Goal: Task Accomplishment & Management: Use online tool/utility

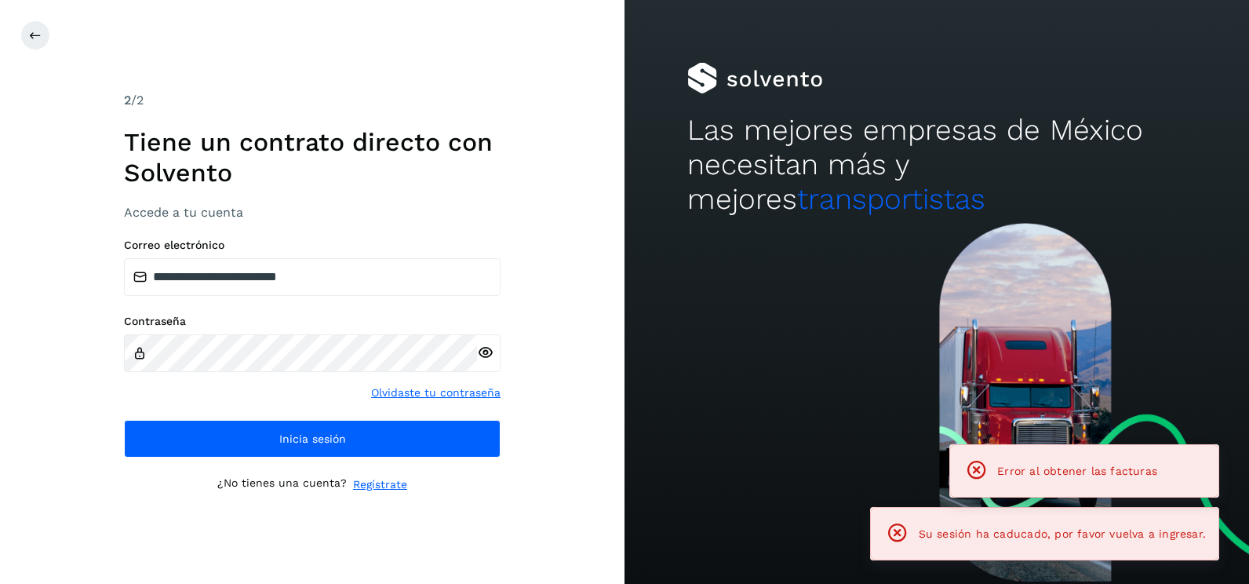
click at [633, 138] on div "Las mejores empresas de México necesitan más y mejores transportistas" at bounding box center [936, 111] width 624 height 223
click at [515, 435] on div "**********" at bounding box center [312, 292] width 624 height 584
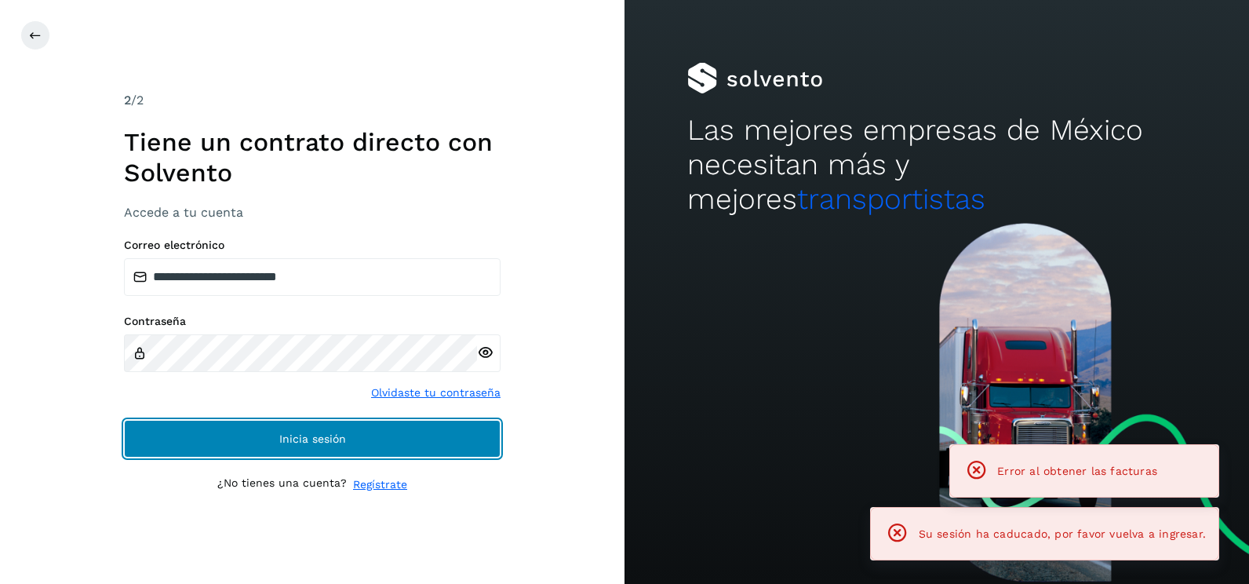
click at [487, 435] on button "Inicia sesión" at bounding box center [312, 439] width 377 height 38
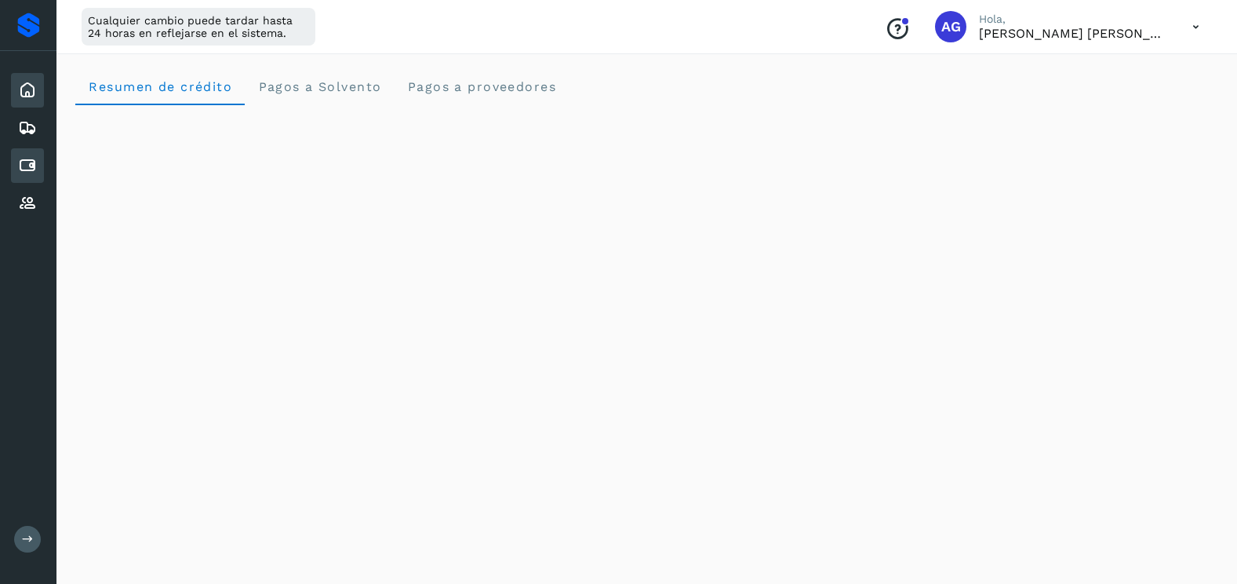
click at [19, 166] on icon at bounding box center [27, 165] width 19 height 19
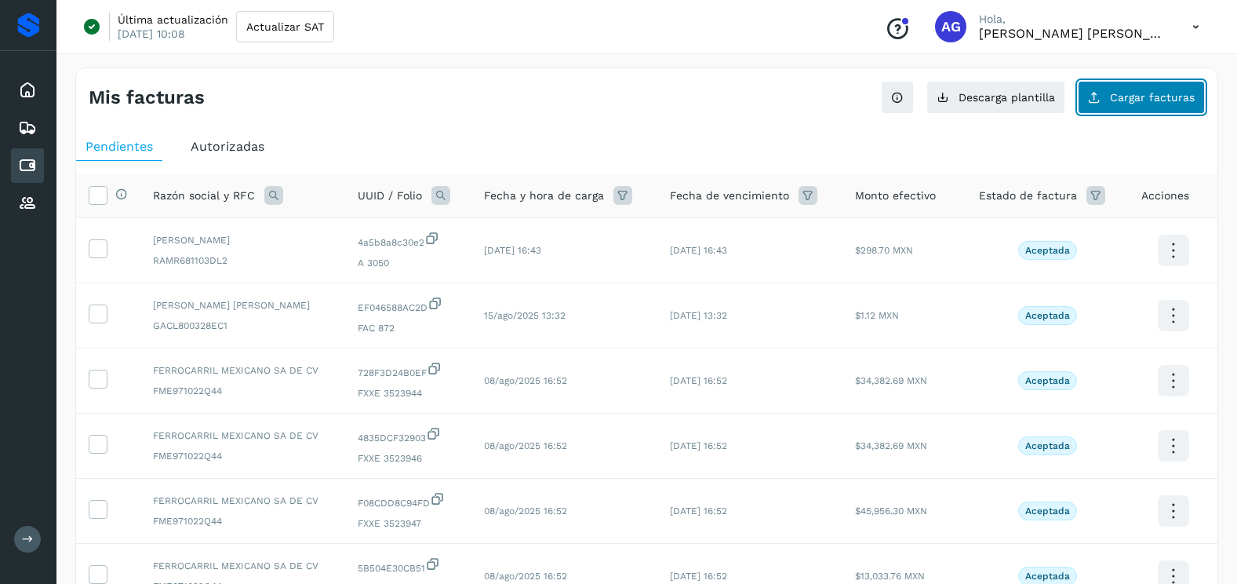
click at [1112, 98] on button "Cargar facturas" at bounding box center [1141, 97] width 127 height 33
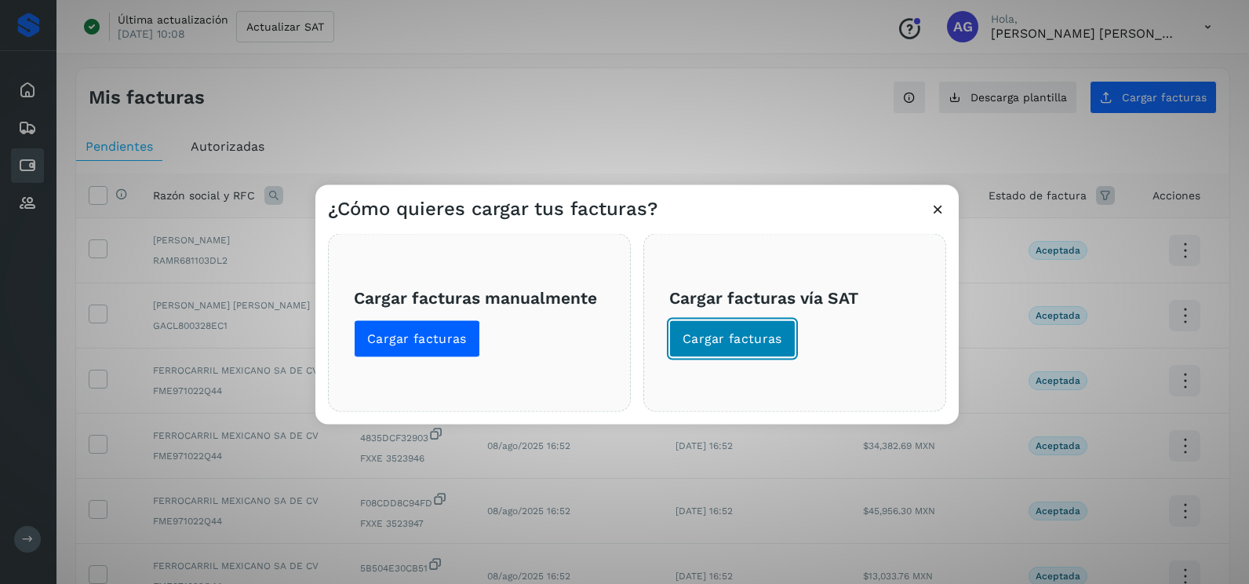
click at [760, 353] on button "Cargar facturas" at bounding box center [732, 339] width 126 height 38
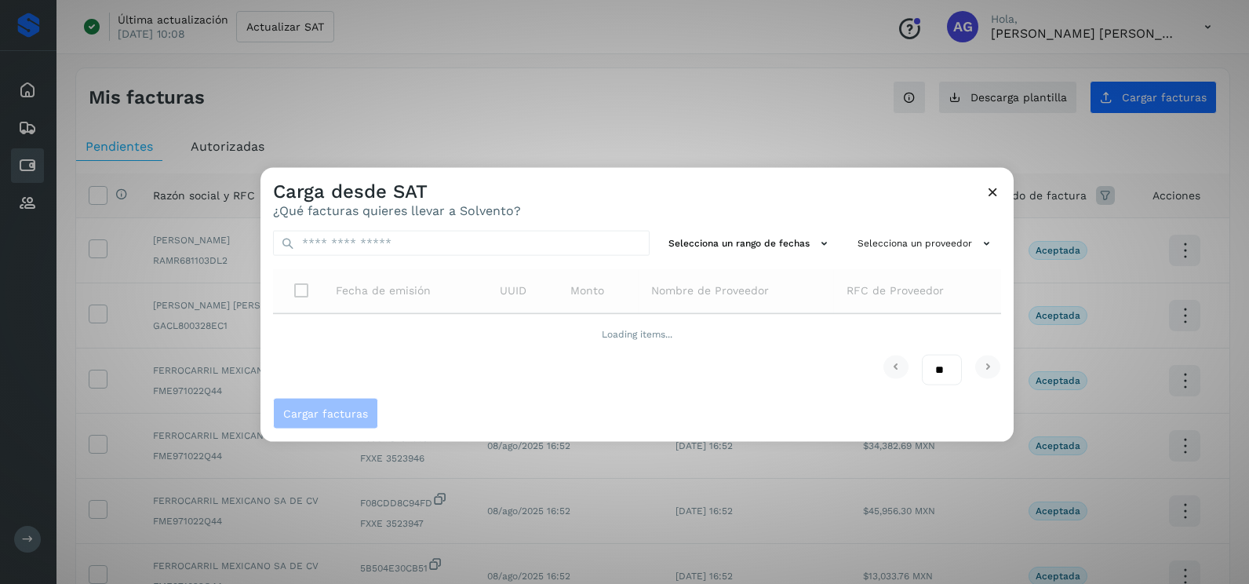
click at [770, 227] on div "Selecciona un rango de fechas Selecciona un proveedor Fecha de emisión UUID Mon…" at bounding box center [636, 308] width 753 height 180
click at [771, 248] on button "Selecciona un rango de fechas" at bounding box center [750, 244] width 177 height 26
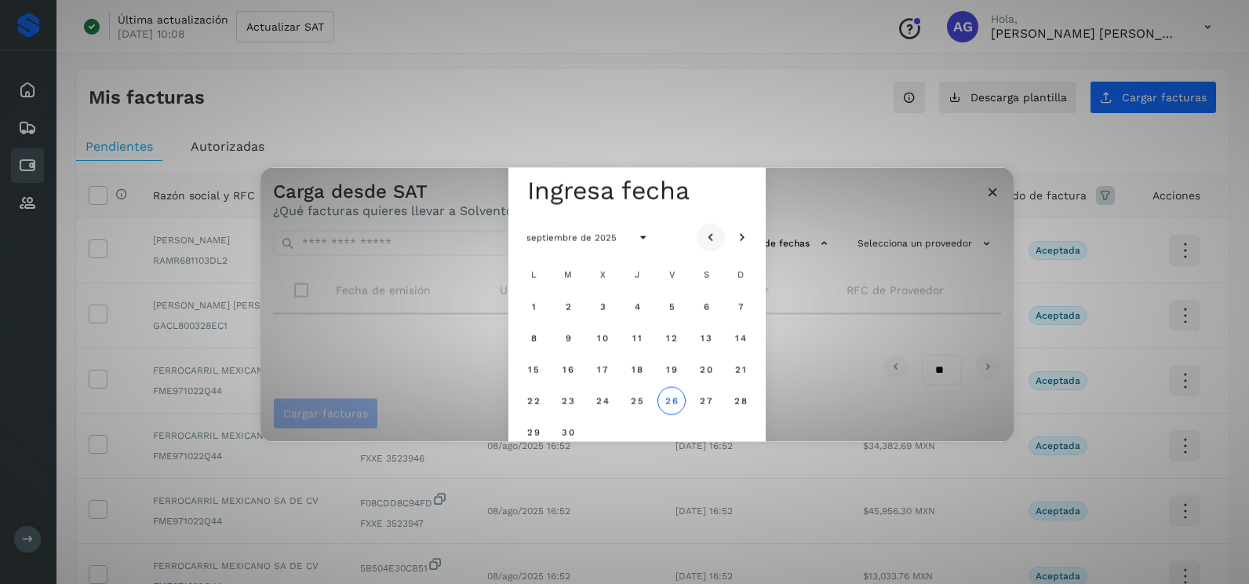
click at [715, 238] on icon "Mes anterior" at bounding box center [711, 238] width 16 height 16
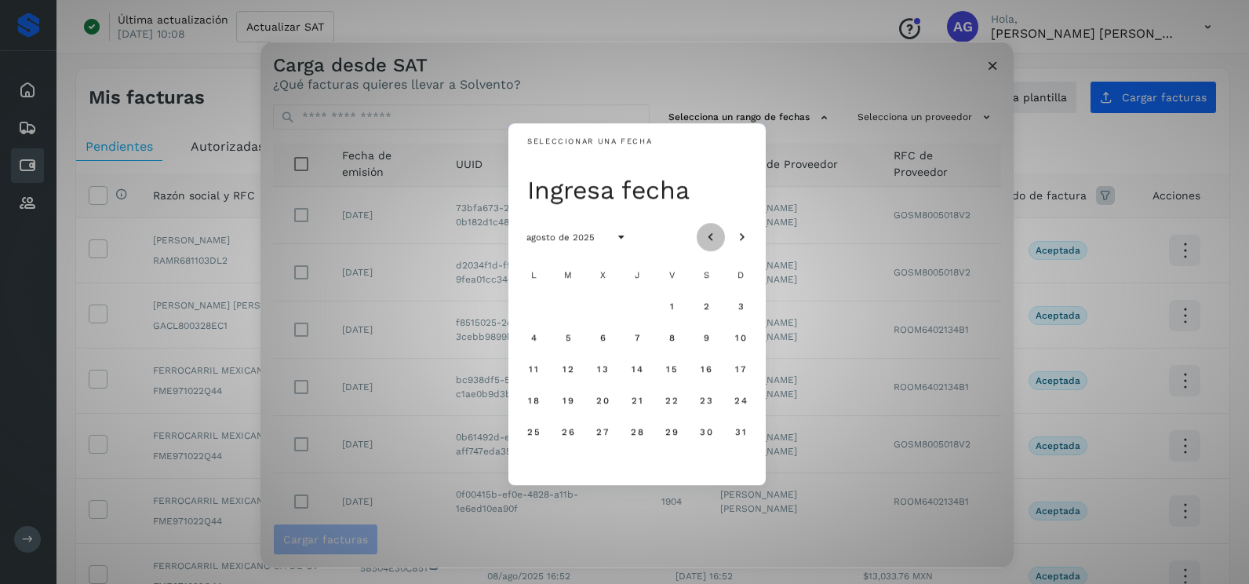
click at [715, 238] on icon "Mes anterior" at bounding box center [711, 238] width 16 height 16
click at [722, 234] on button "Mes anterior" at bounding box center [711, 237] width 28 height 28
click at [716, 231] on icon "Mes anterior" at bounding box center [711, 238] width 16 height 16
click at [601, 399] on span "21" at bounding box center [602, 400] width 12 height 11
click at [644, 402] on button "22" at bounding box center [637, 400] width 28 height 28
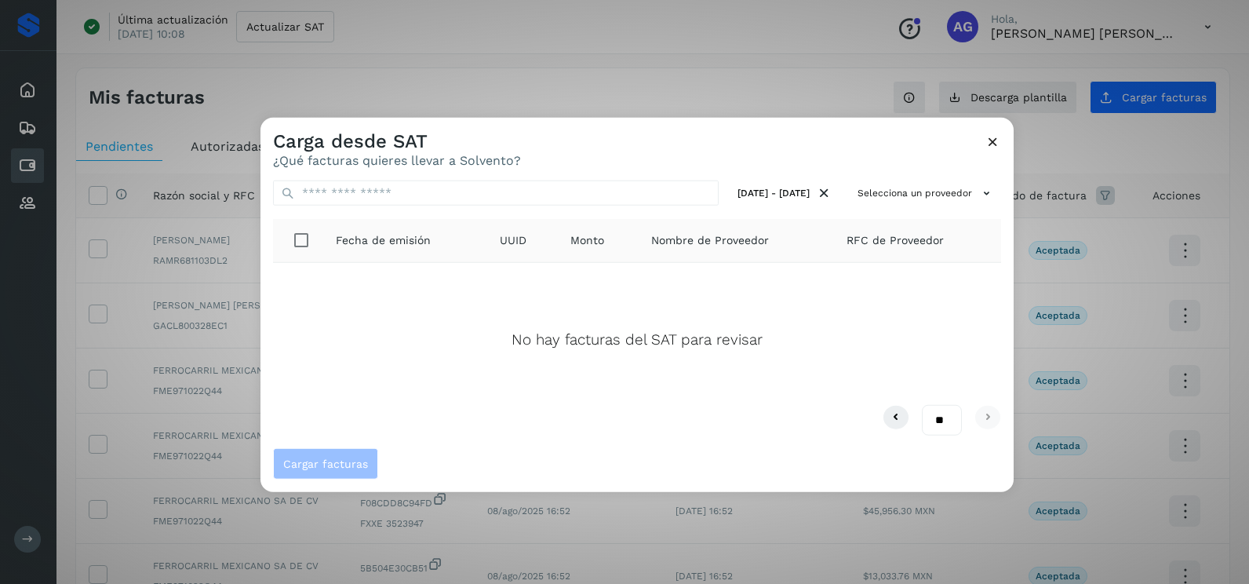
click at [1000, 140] on icon at bounding box center [993, 141] width 16 height 16
